Goal: Information Seeking & Learning: Find specific fact

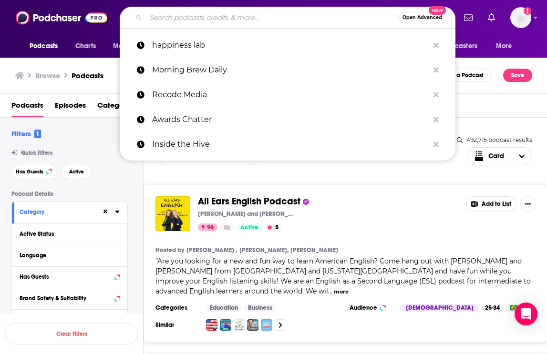
click at [179, 17] on input "Search podcasts, credits, & more..." at bounding box center [272, 17] width 252 height 15
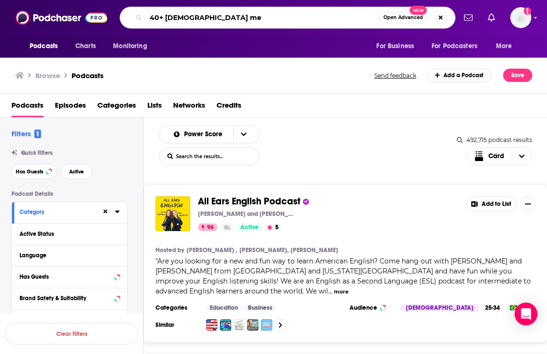
type input "40+ [DEMOGRAPHIC_DATA]"
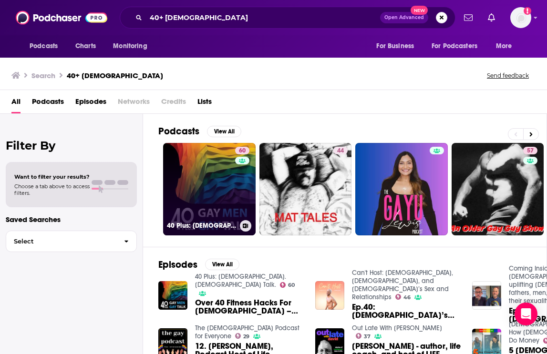
click at [206, 164] on link "60 40 Plus: [DEMOGRAPHIC_DATA]. [DEMOGRAPHIC_DATA] Talk." at bounding box center [209, 189] width 92 height 92
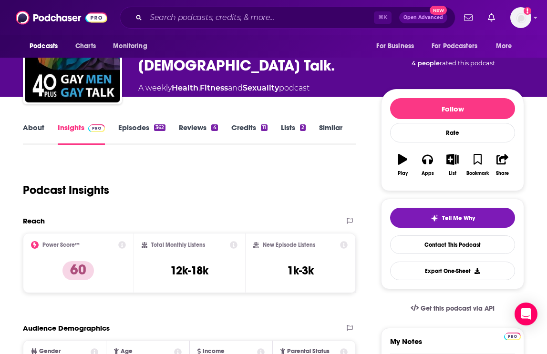
scroll to position [71, 0]
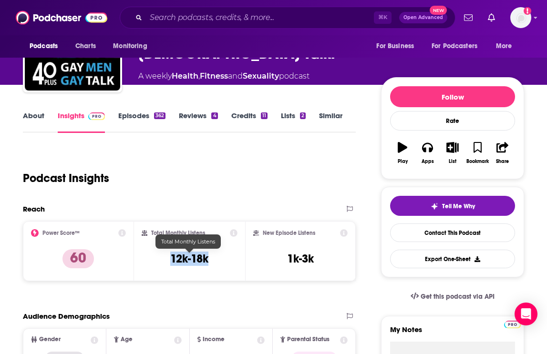
drag, startPoint x: 218, startPoint y: 258, endPoint x: 172, endPoint y: 259, distance: 46.7
click at [172, 259] on div "Total Monthly Listens 12k-18k" at bounding box center [190, 251] width 96 height 44
copy h3 "12k-18k"
